Goal: Information Seeking & Learning: Check status

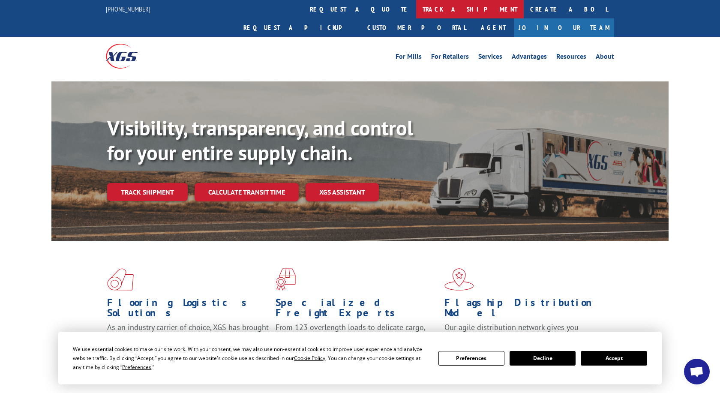
click at [416, 9] on link "track a shipment" at bounding box center [470, 9] width 108 height 18
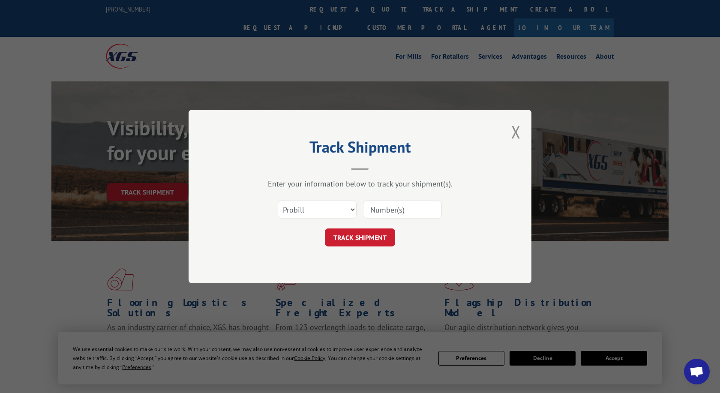
click at [389, 211] on input at bounding box center [402, 210] width 79 height 18
paste input "17566002"
type input "17566002"
click at [361, 242] on button "TRACK SHIPMENT" at bounding box center [360, 237] width 70 height 18
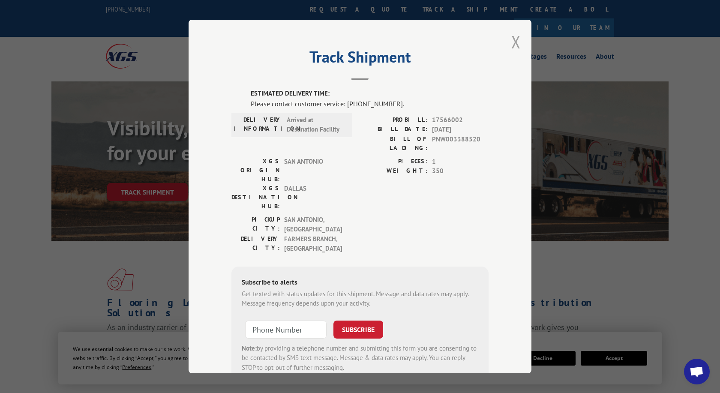
click at [515, 43] on button "Close modal" at bounding box center [515, 41] width 9 height 23
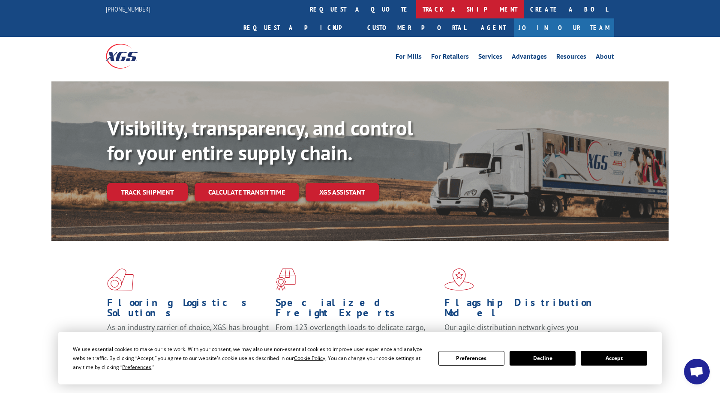
click at [416, 9] on link "track a shipment" at bounding box center [470, 9] width 108 height 18
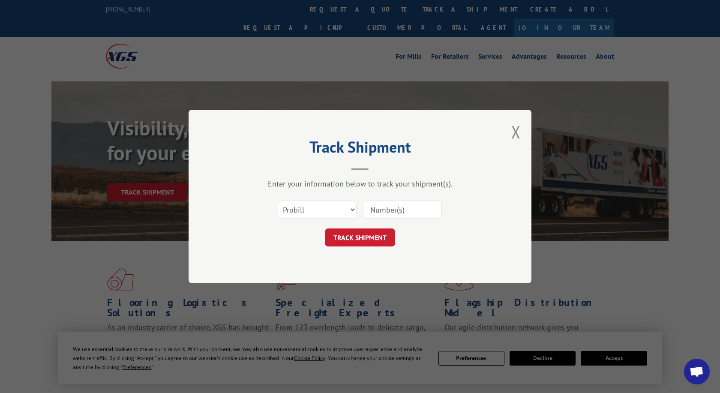
click at [383, 213] on input at bounding box center [402, 210] width 79 height 18
paste input "17547430"
type input "17547430"
click at [357, 237] on button "TRACK SHIPMENT" at bounding box center [360, 237] width 70 height 18
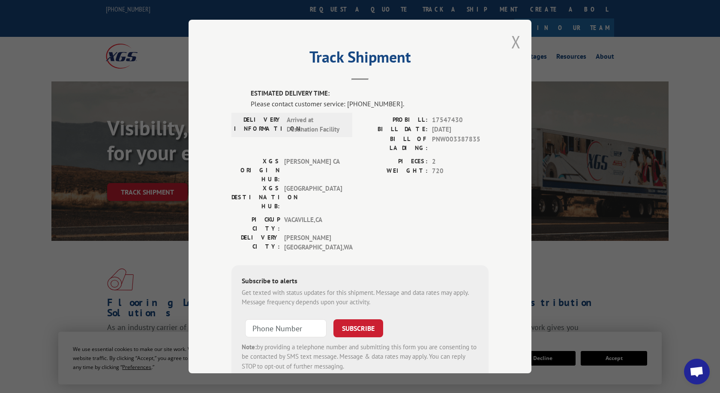
click at [514, 42] on button "Close modal" at bounding box center [515, 41] width 9 height 23
